Goal: Task Accomplishment & Management: Manage account settings

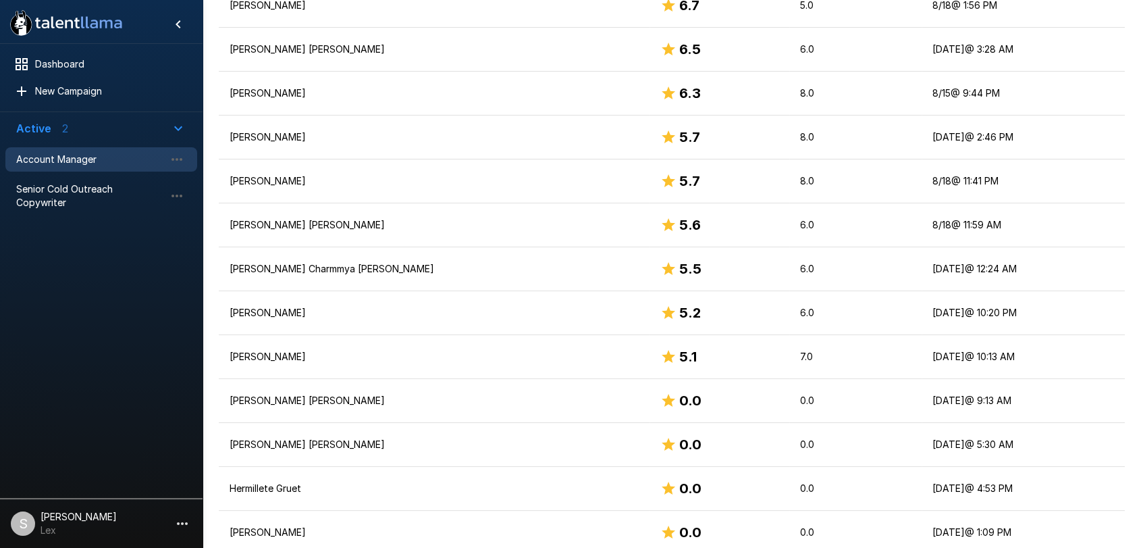
scroll to position [698, 0]
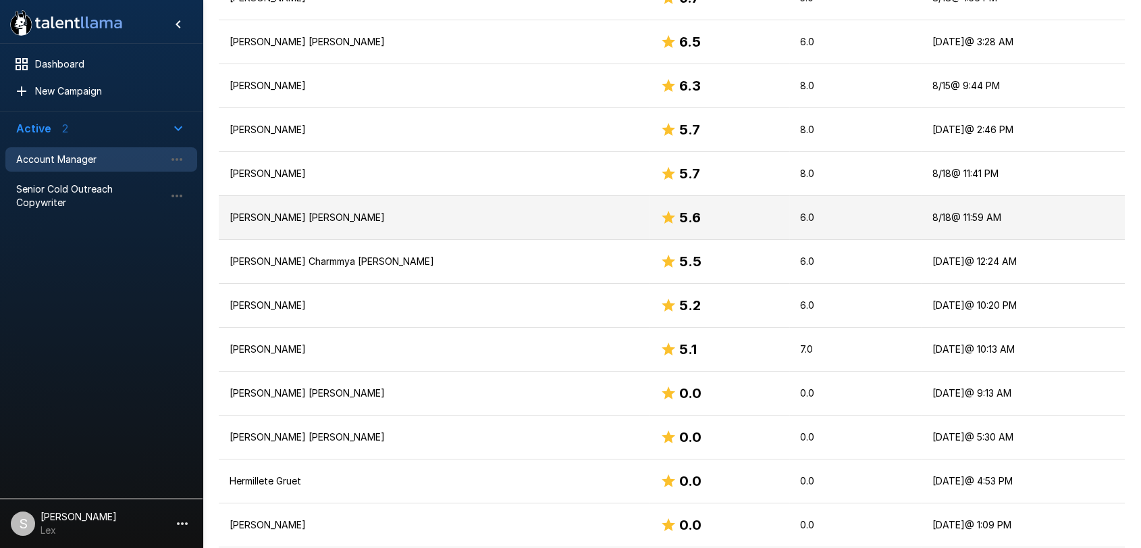
click at [248, 214] on p "[PERSON_NAME] [PERSON_NAME]" at bounding box center [434, 218] width 409 height 14
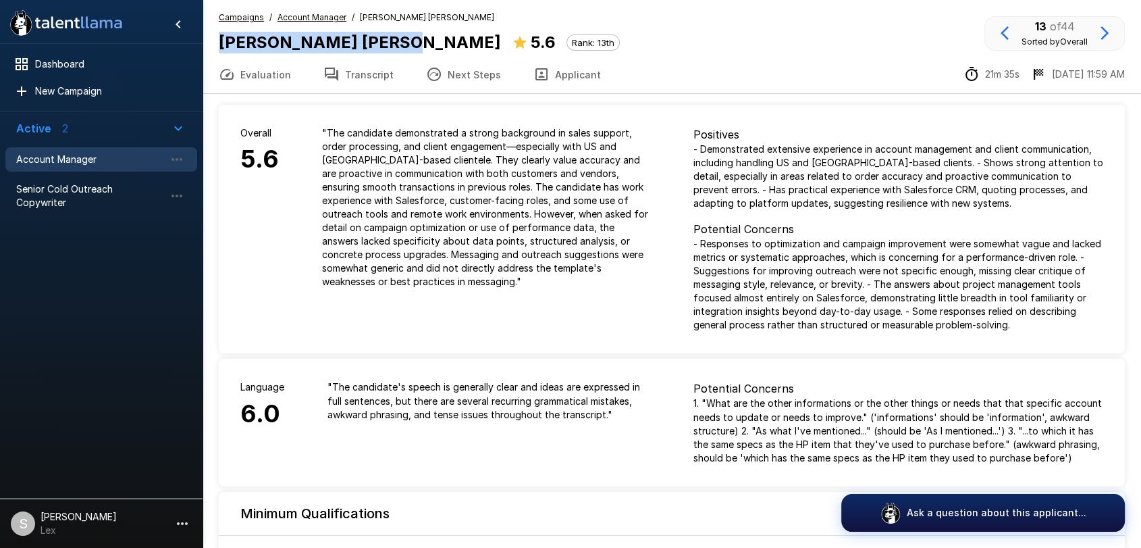
drag, startPoint x: 213, startPoint y: 41, endPoint x: 363, endPoint y: 49, distance: 149.5
click at [363, 49] on div "Campaigns / Account Manager / [PERSON_NAME] [PERSON_NAME] [PERSON_NAME] [PERSON…" at bounding box center [672, 33] width 939 height 45
copy b "[PERSON_NAME] [PERSON_NAME]"
click at [553, 72] on button "Applicant" at bounding box center [567, 74] width 100 height 38
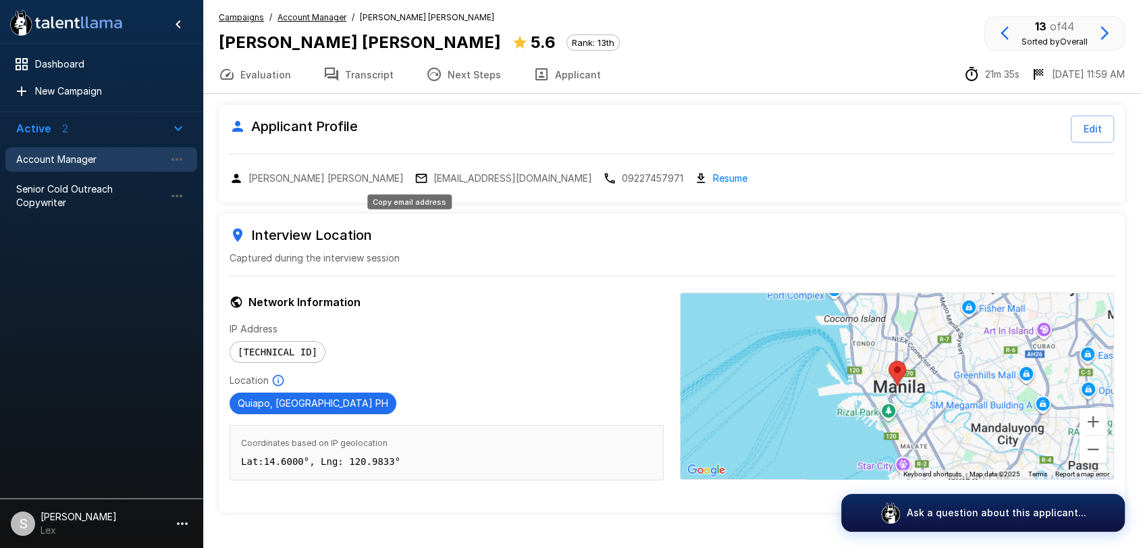
click at [434, 179] on p "[EMAIL_ADDRESS][DOMAIN_NAME]" at bounding box center [513, 179] width 159 height 14
click at [102, 159] on span "Account Manager" at bounding box center [90, 160] width 149 height 14
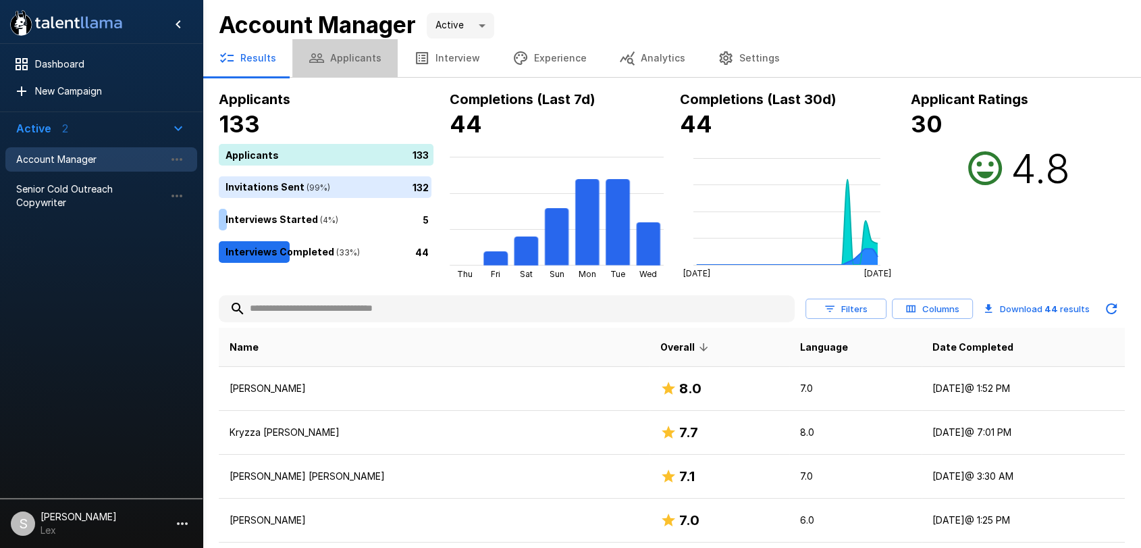
click at [351, 51] on button "Applicants" at bounding box center [344, 58] width 105 height 38
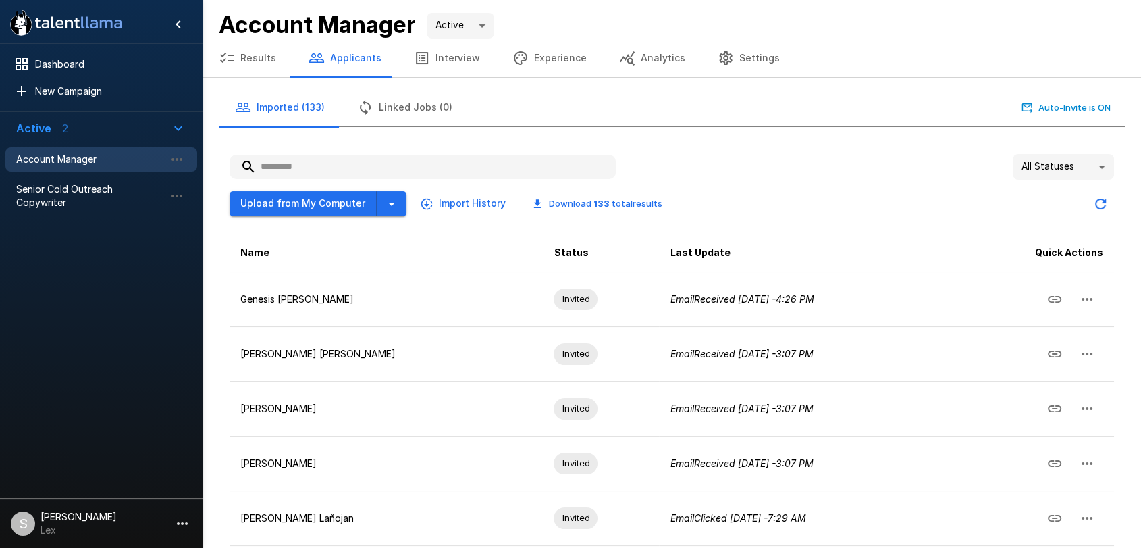
click at [263, 167] on input "text" at bounding box center [423, 167] width 386 height 24
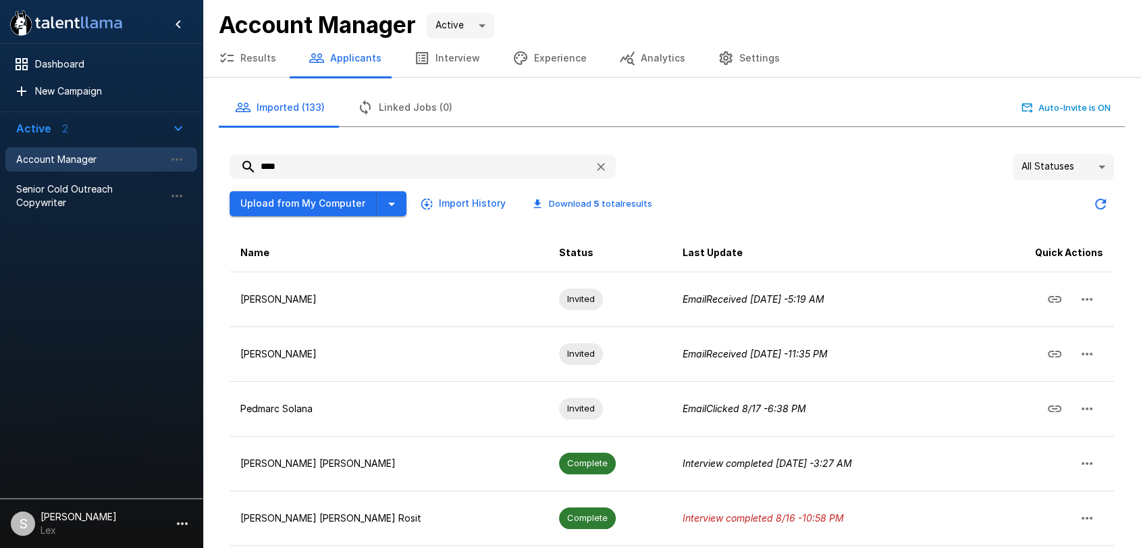
scroll to position [53, 0]
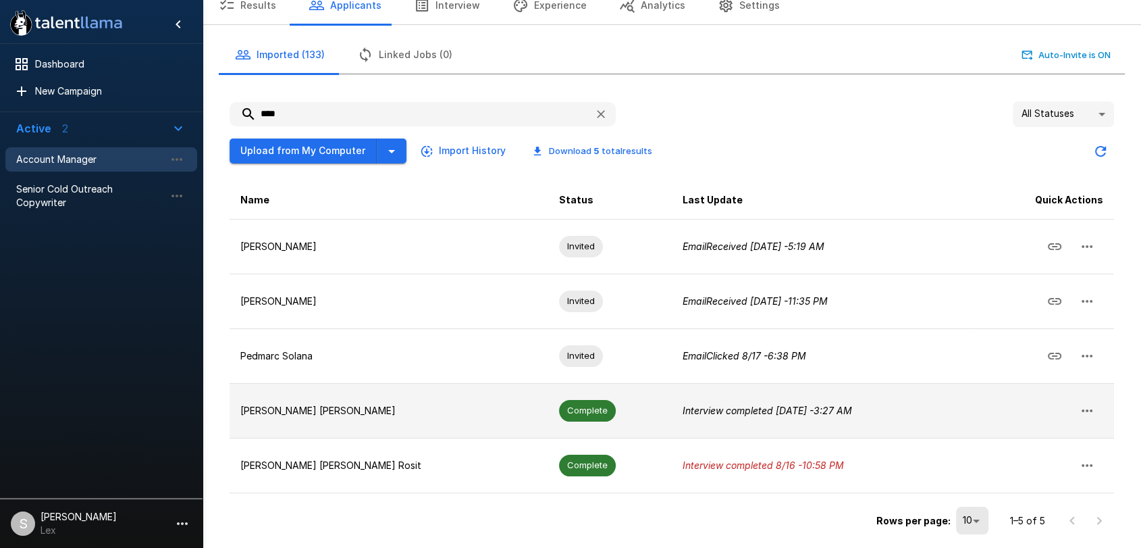
type input "****"
click at [310, 407] on p "[PERSON_NAME] [PERSON_NAME]" at bounding box center [388, 411] width 297 height 14
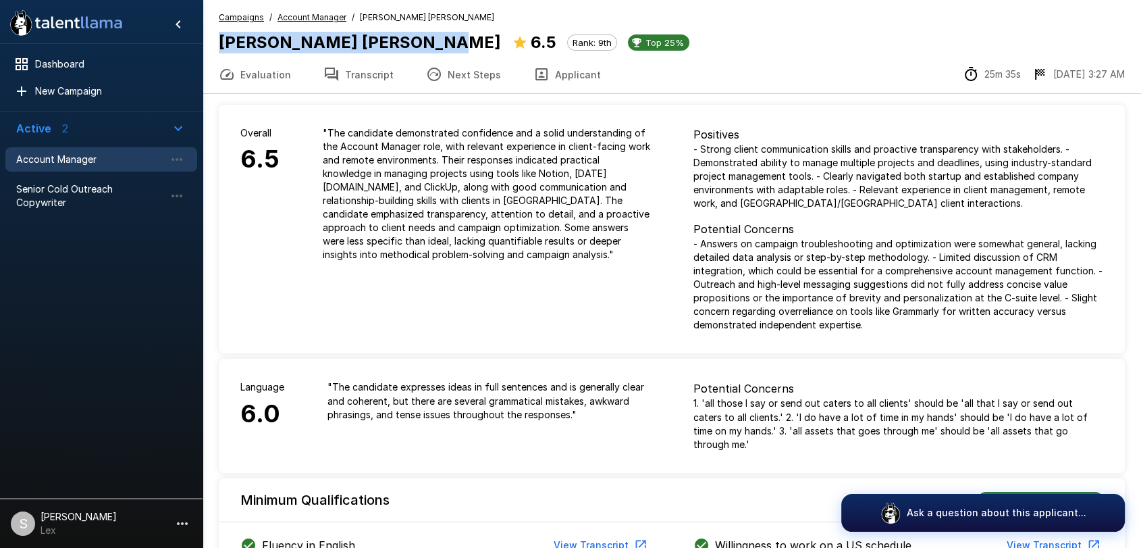
drag, startPoint x: 216, startPoint y: 39, endPoint x: 416, endPoint y: 43, distance: 199.9
click at [416, 43] on div "Campaigns / Account Manager / [PERSON_NAME] [PERSON_NAME] [PERSON_NAME] [PERSON…" at bounding box center [672, 33] width 939 height 45
copy b "[PERSON_NAME] [PERSON_NAME]"
click at [556, 72] on button "Applicant" at bounding box center [567, 74] width 100 height 38
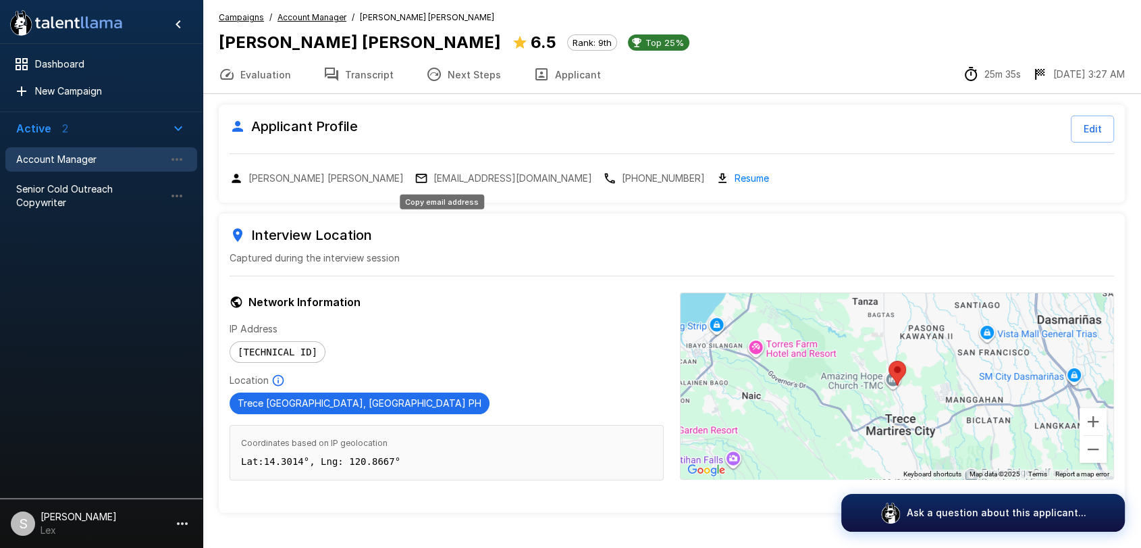
click at [434, 181] on p "[EMAIL_ADDRESS][DOMAIN_NAME]" at bounding box center [513, 179] width 159 height 14
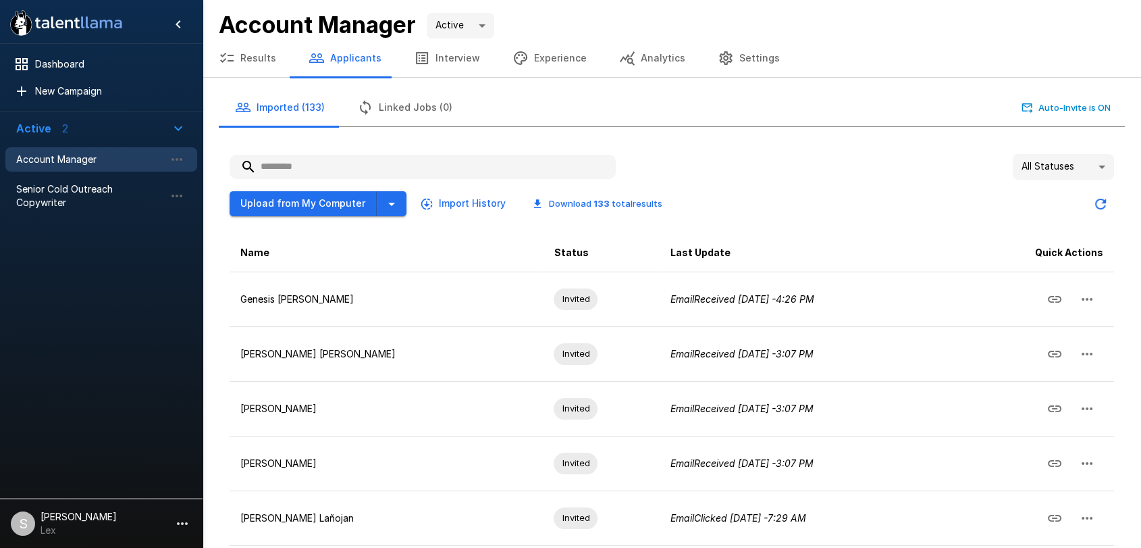
click at [295, 169] on input "text" at bounding box center [423, 167] width 386 height 24
type input "*"
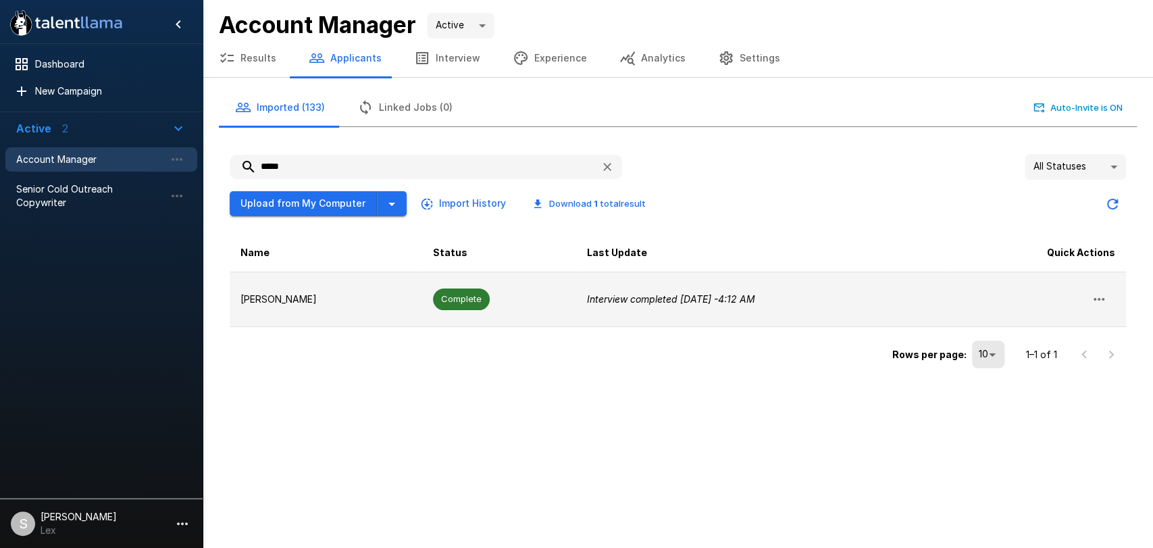
type input "*****"
click at [297, 306] on td "[PERSON_NAME]" at bounding box center [326, 298] width 192 height 55
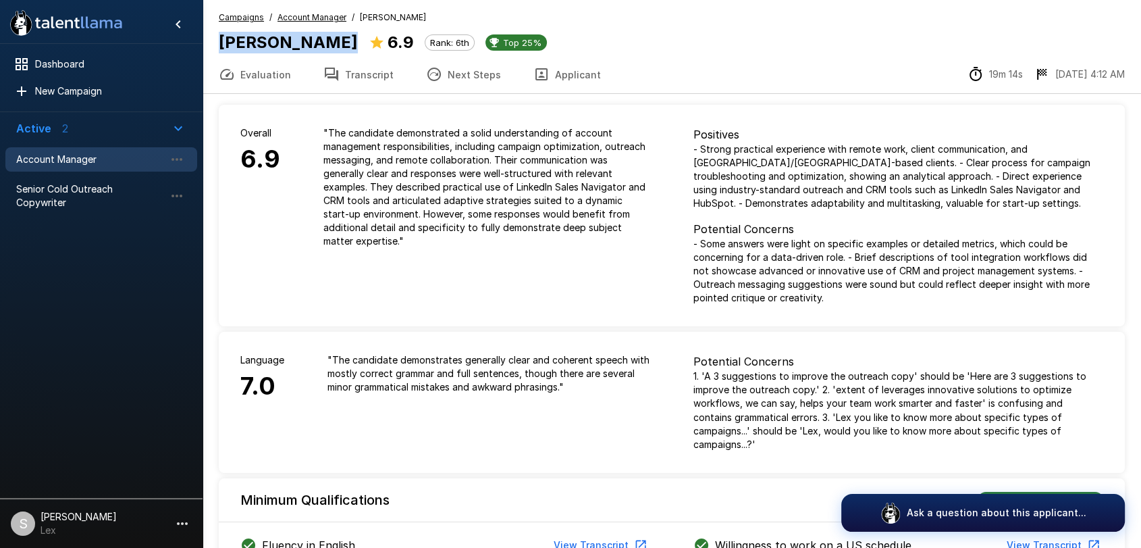
drag, startPoint x: 213, startPoint y: 45, endPoint x: 367, endPoint y: 43, distance: 154.0
click at [367, 43] on div "Campaigns / Account Manager / [PERSON_NAME] [PERSON_NAME] 6.9 Rank: 6th Top 25%" at bounding box center [672, 33] width 939 height 45
copy div "[PERSON_NAME]"
click at [544, 76] on button "Applicant" at bounding box center [567, 74] width 100 height 38
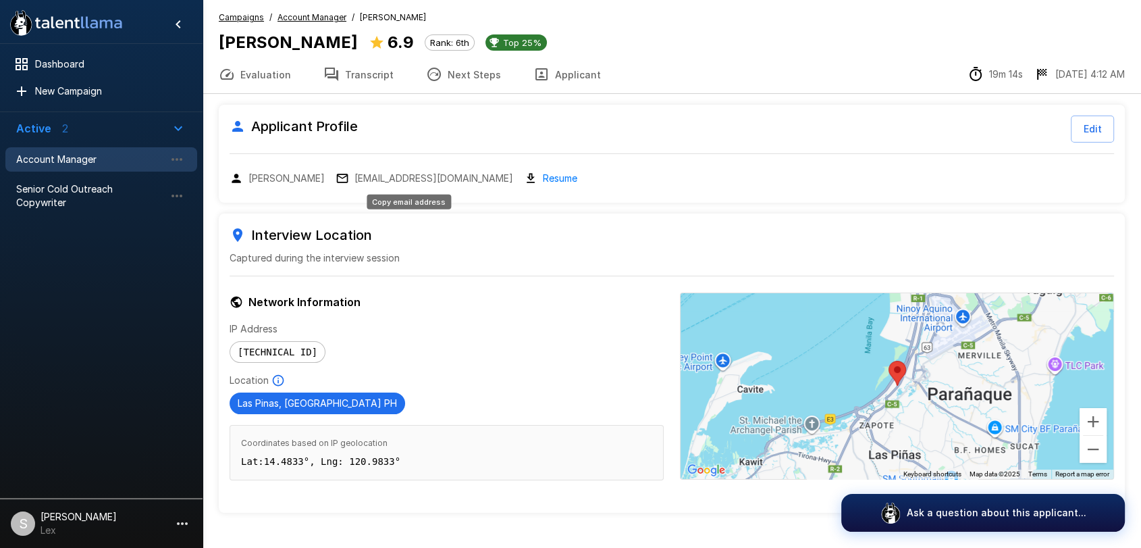
click at [370, 178] on p "[EMAIL_ADDRESS][DOMAIN_NAME]" at bounding box center [434, 179] width 159 height 14
